Goal: Register for event/course

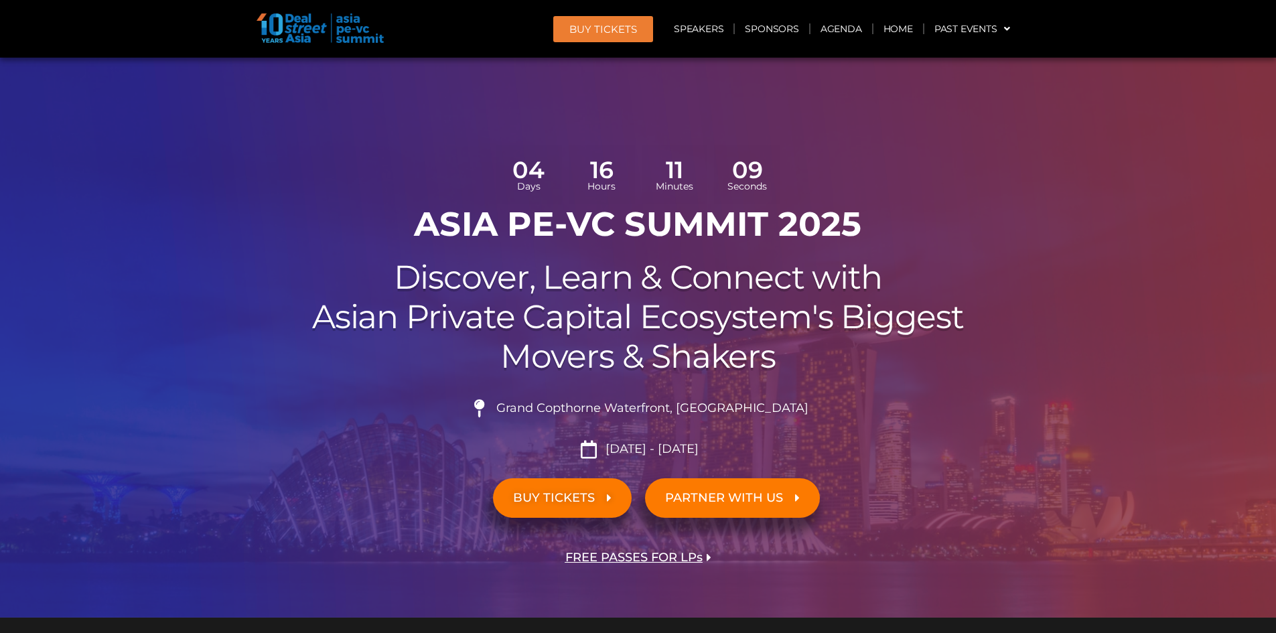
drag, startPoint x: 779, startPoint y: 410, endPoint x: 736, endPoint y: 442, distance: 53.7
click at [777, 411] on li "Grand Copthorne Waterfront, [GEOGRAPHIC_DATA]​" at bounding box center [638, 413] width 750 height 29
drag, startPoint x: 723, startPoint y: 453, endPoint x: 498, endPoint y: 150, distance: 377.7
click at [498, 150] on div "04 Days 16 Hours 11 Minutes 06 Seconds ASIA PE-VC Summit 2025 Discover, Learn &…" at bounding box center [637, 377] width 763 height 479
copy div "04 Days 16 Hours 11 Minutes 07 Seconds ASIA PE-VC Summit 2025 Discover, Learn &…"
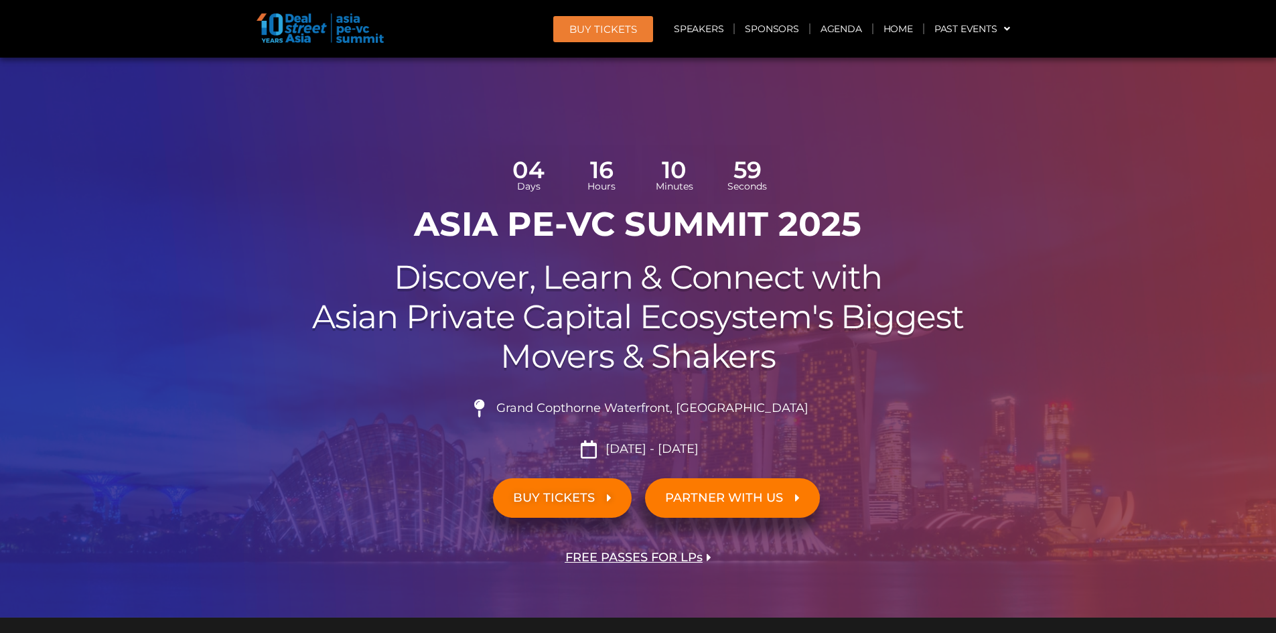
click at [271, 238] on h1 "ASIA PE-VC Summit 2025" at bounding box center [638, 224] width 750 height 40
click at [894, 29] on link "Home" at bounding box center [898, 28] width 50 height 31
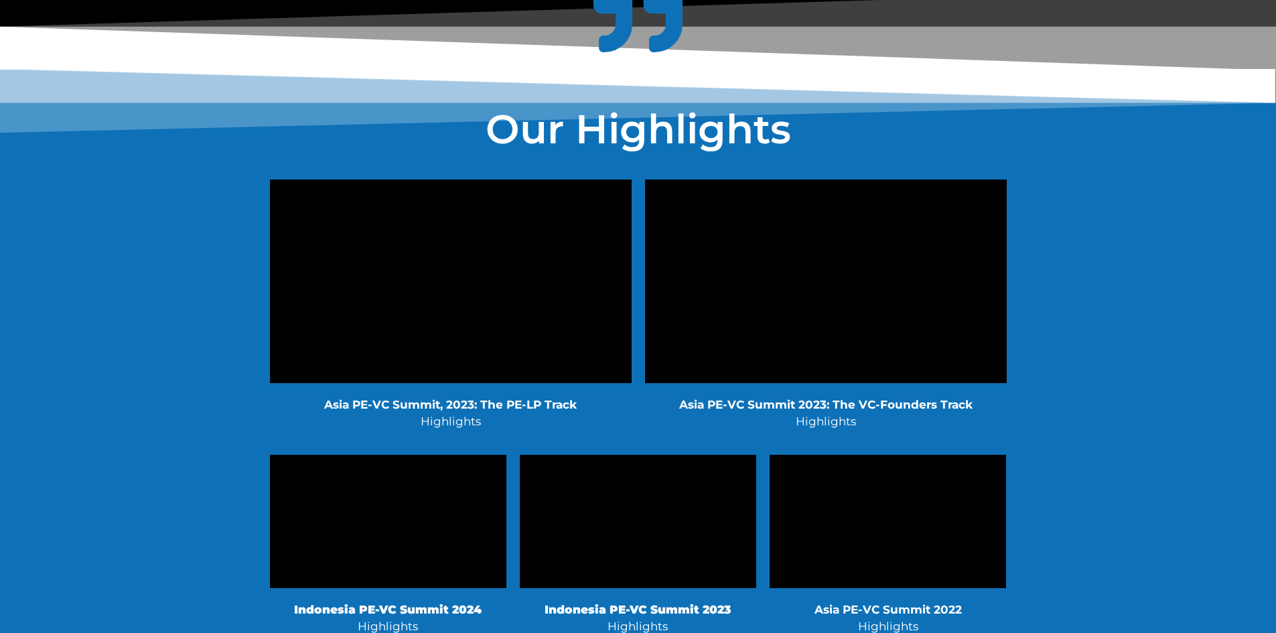
scroll to position [2478, 0]
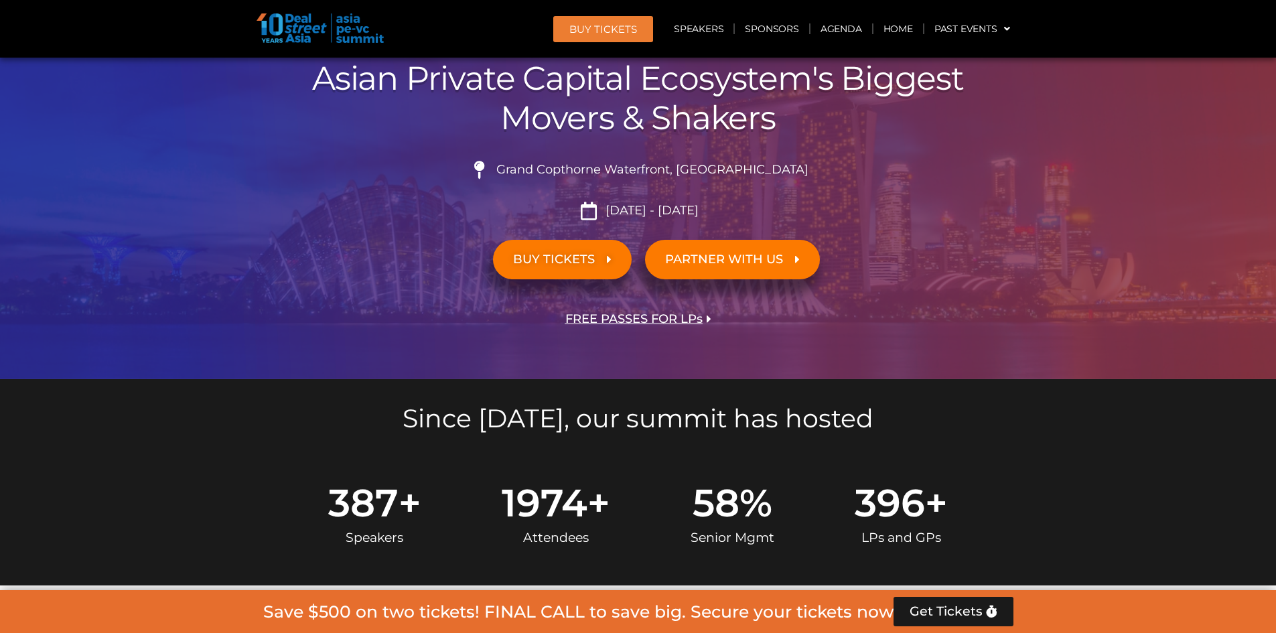
scroll to position [35, 0]
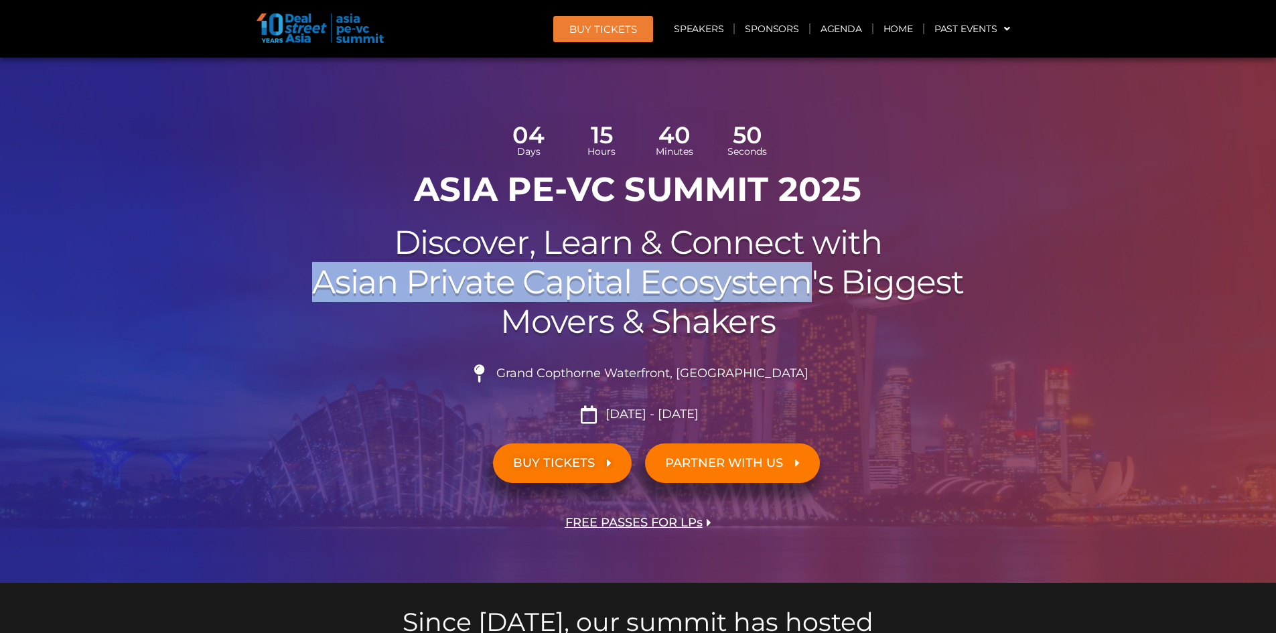
drag, startPoint x: 368, startPoint y: 281, endPoint x: 804, endPoint y: 287, distance: 436.0
click at [804, 287] on h2 "Discover, Learn & Connect with Asian Private Capital Ecosystem's Biggest Movers…" at bounding box center [638, 282] width 750 height 118
copy h2 "Asian Private Capital Ecosystem"
